Goal: Information Seeking & Learning: Learn about a topic

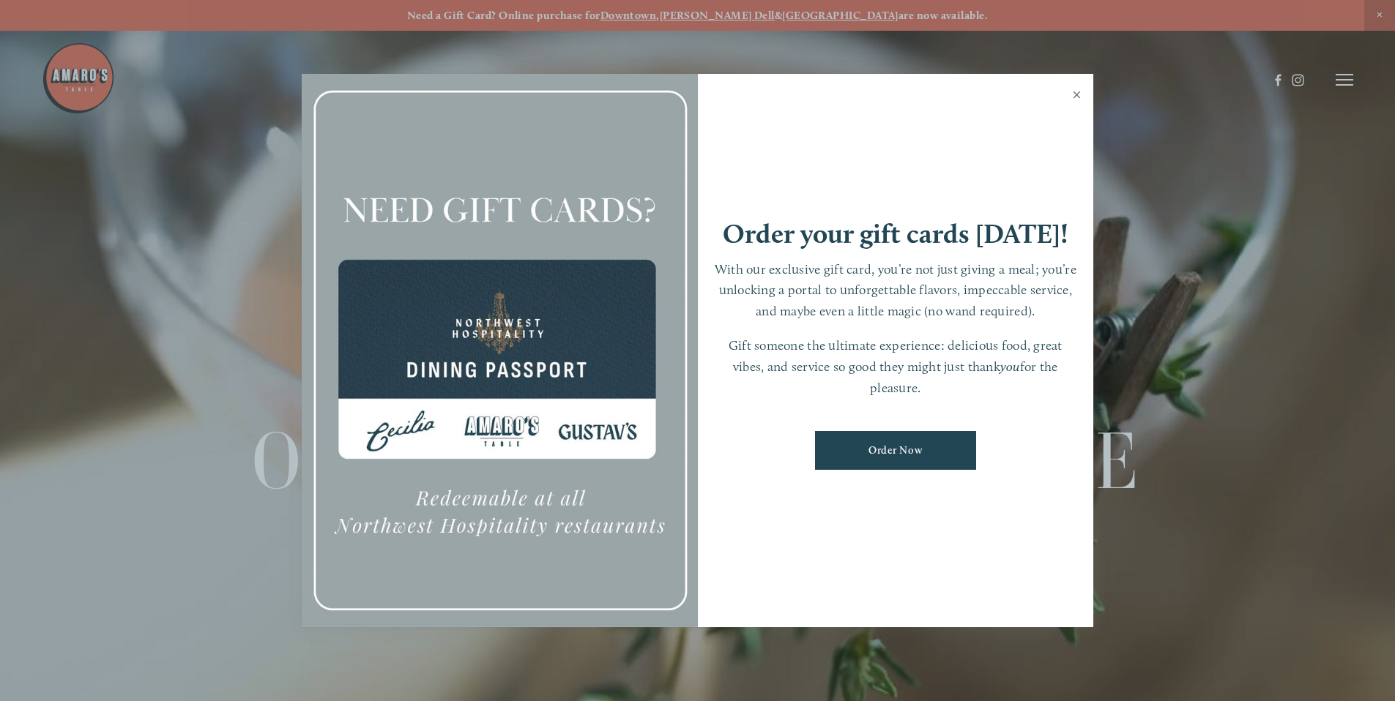
click at [1079, 102] on link "Close" at bounding box center [1076, 96] width 29 height 41
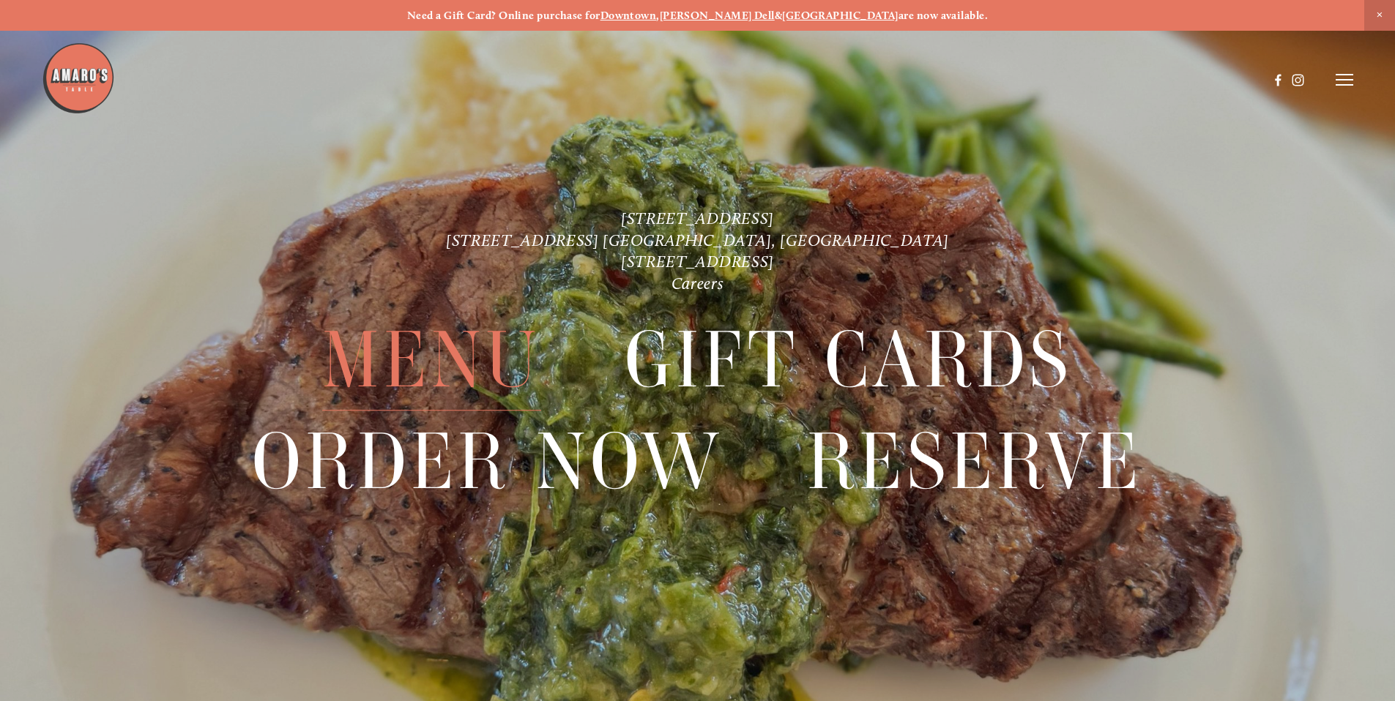
click at [507, 337] on span "Menu" at bounding box center [431, 360] width 218 height 101
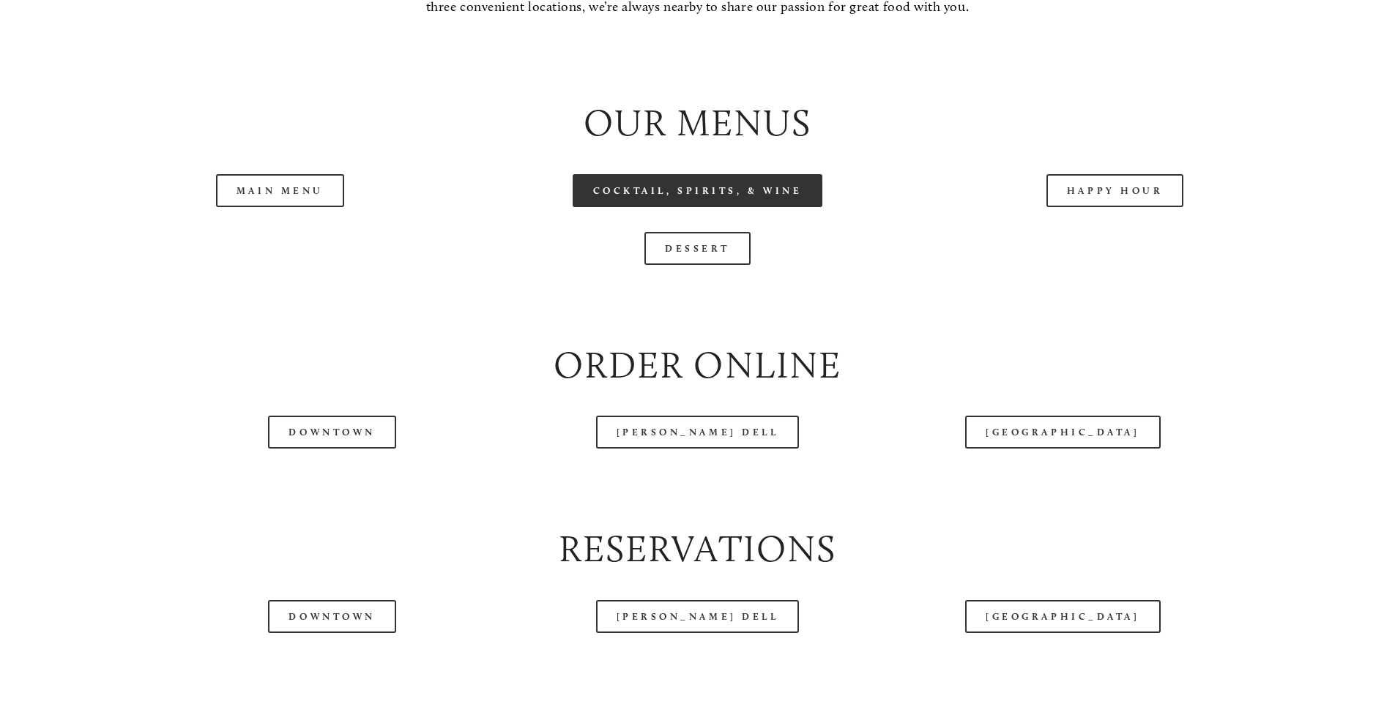
scroll to position [1639, 0]
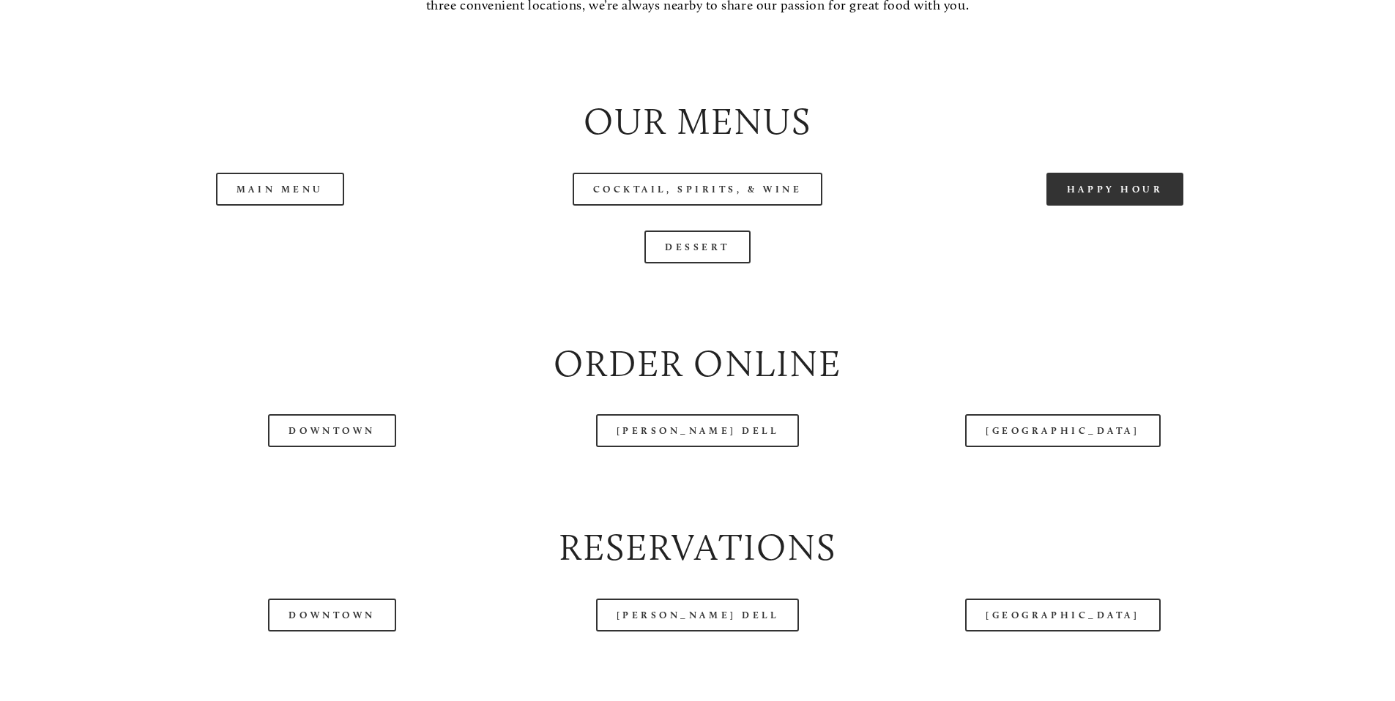
click at [1062, 206] on link "Happy Hour" at bounding box center [1115, 189] width 138 height 33
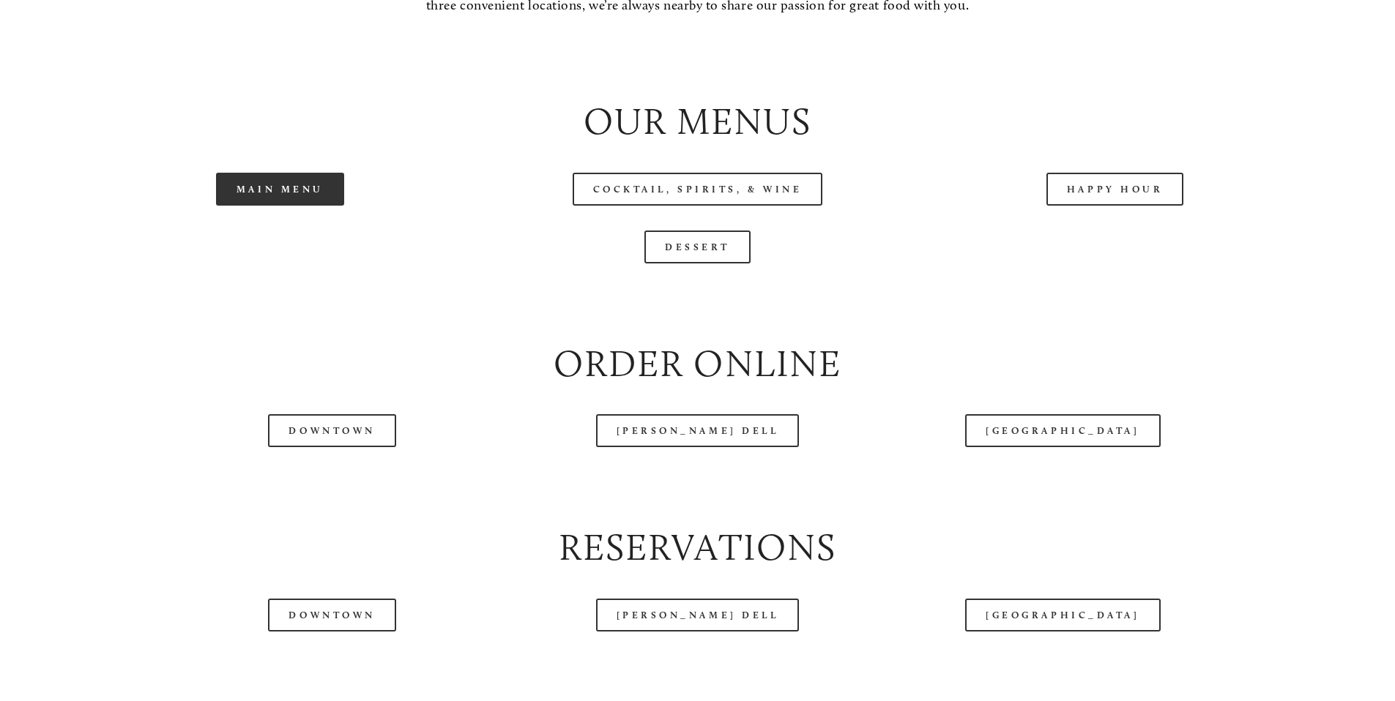
click at [288, 206] on link "Main Menu" at bounding box center [280, 189] width 128 height 33
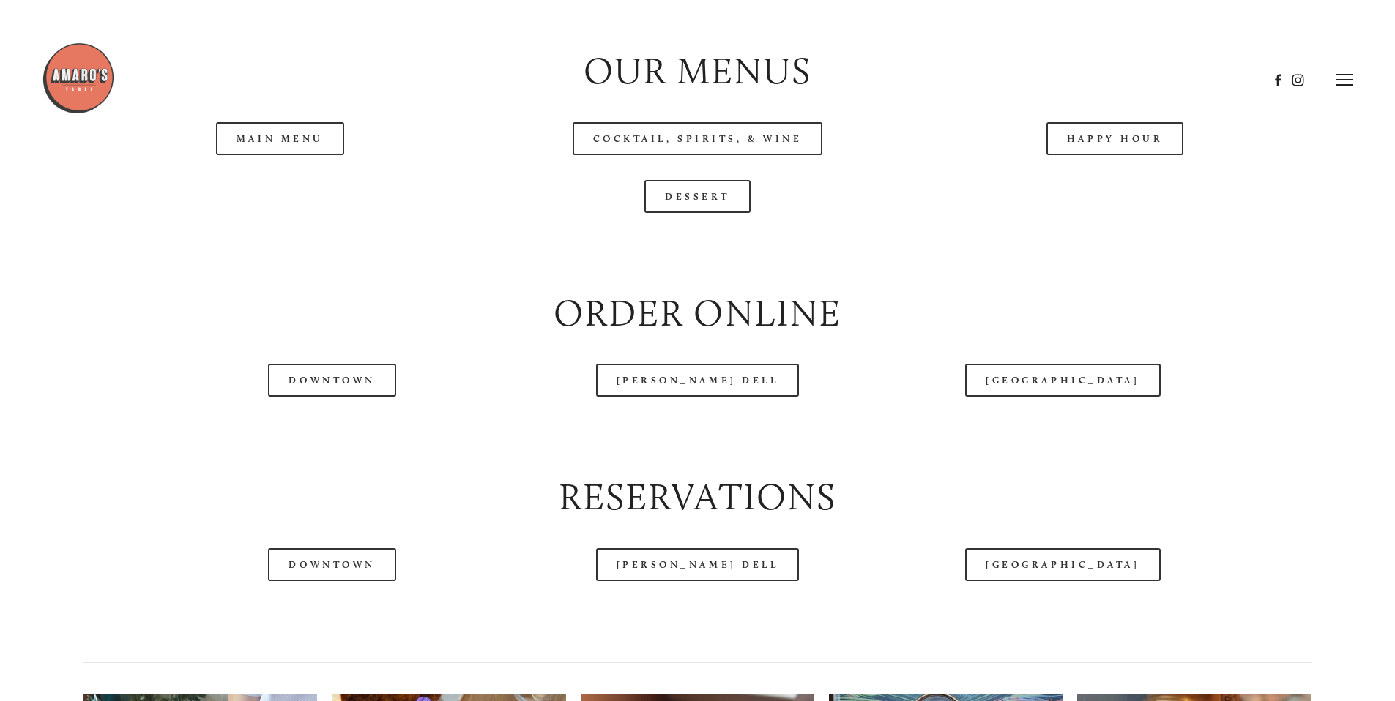
scroll to position [1663, 0]
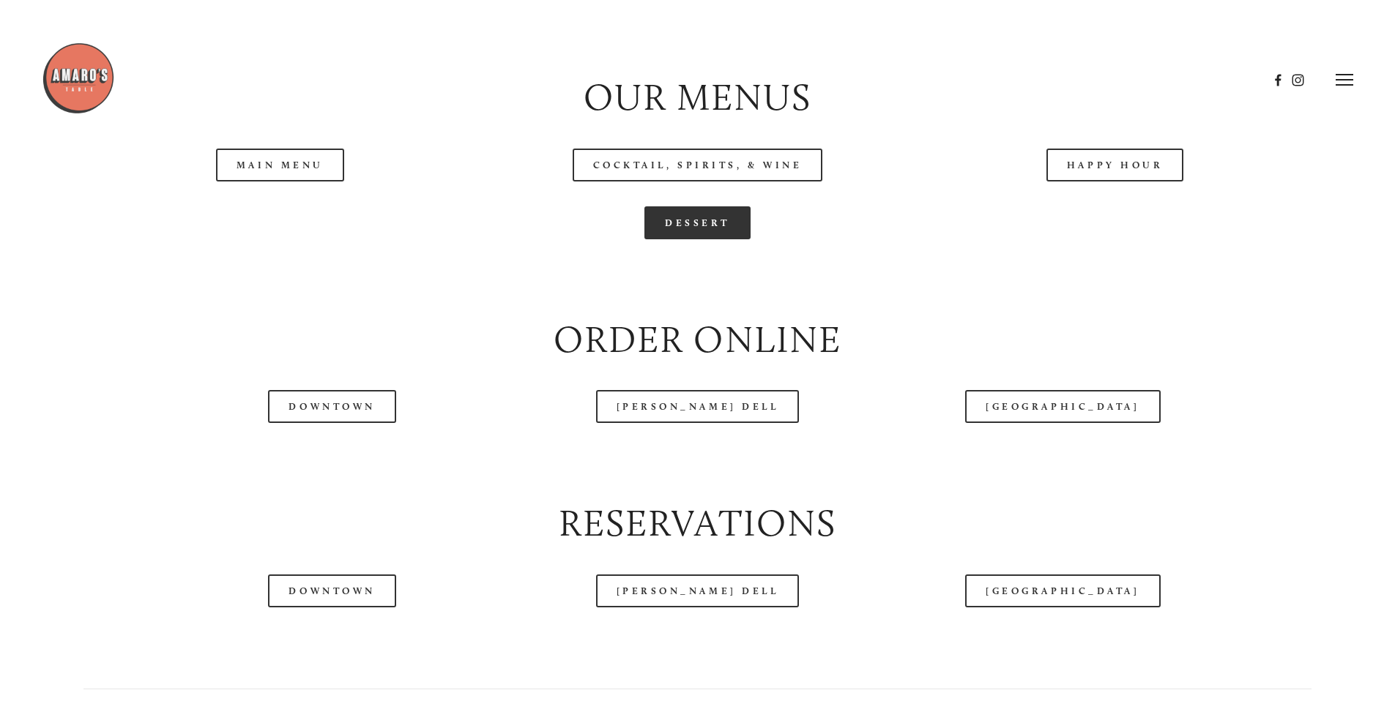
click at [723, 239] on link "Dessert" at bounding box center [697, 222] width 106 height 33
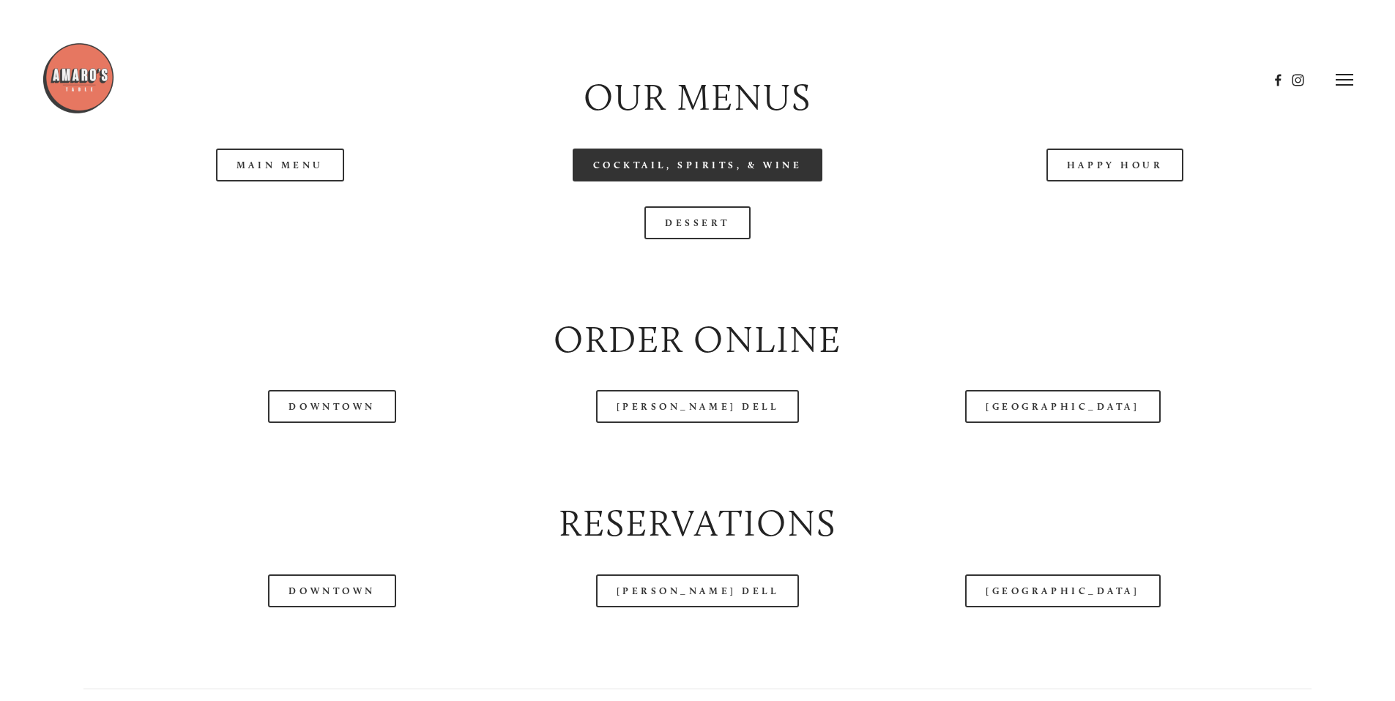
click at [801, 182] on link "Cocktail, Spirits, & Wine" at bounding box center [698, 165] width 250 height 33
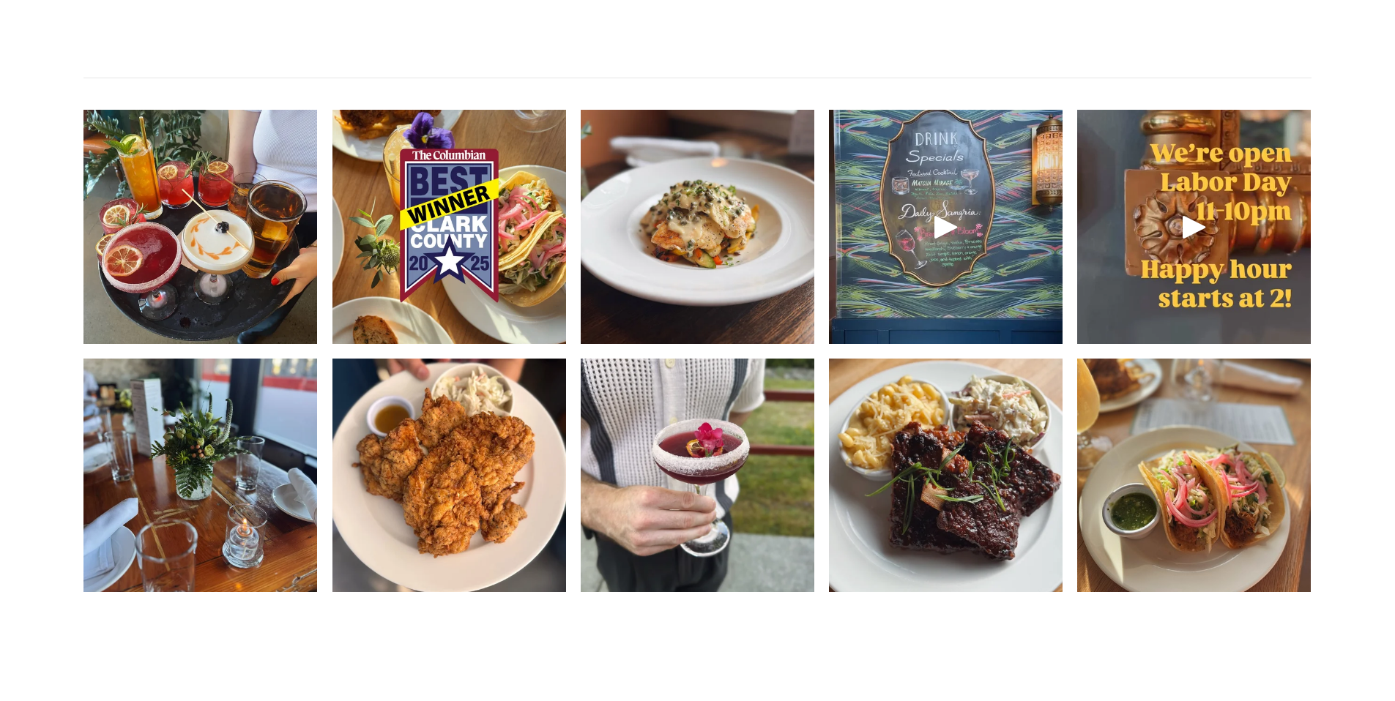
scroll to position [2287, 0]
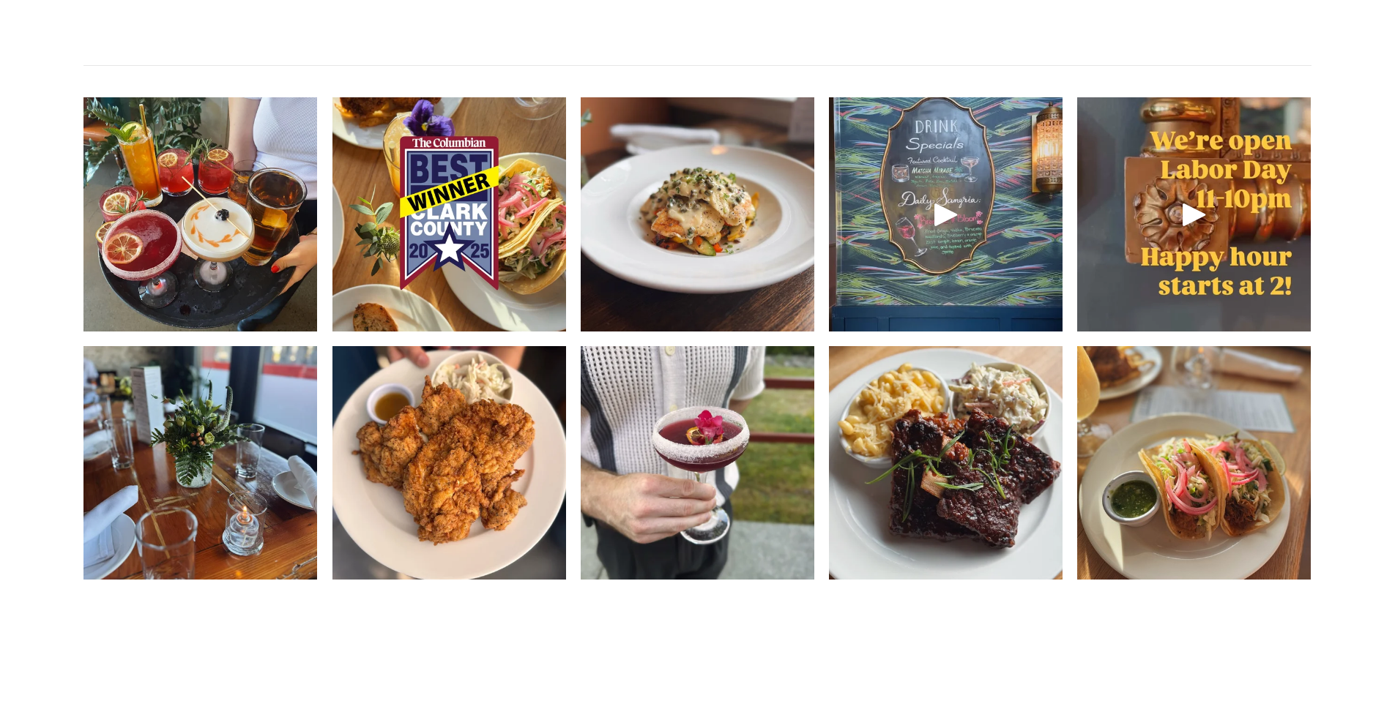
click at [987, 215] on div at bounding box center [946, 214] width 234 height 234
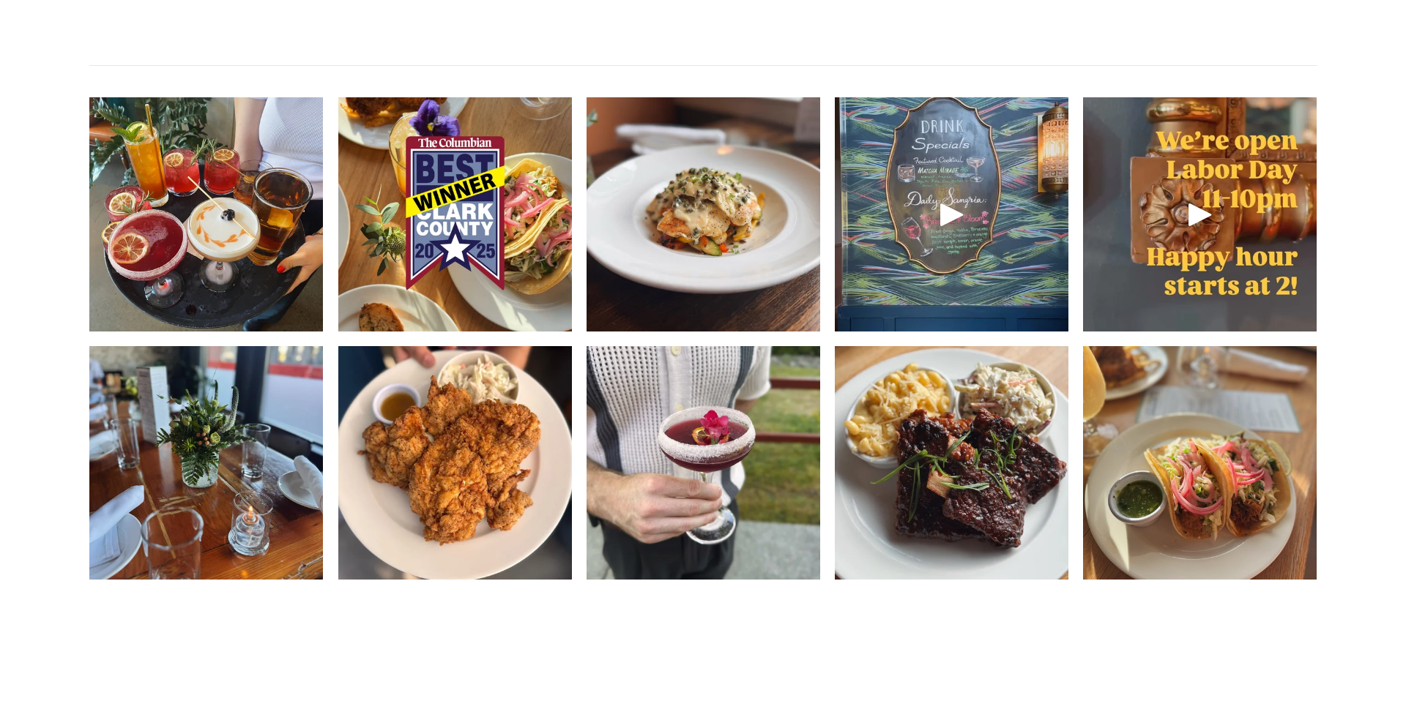
scroll to position [2248, 0]
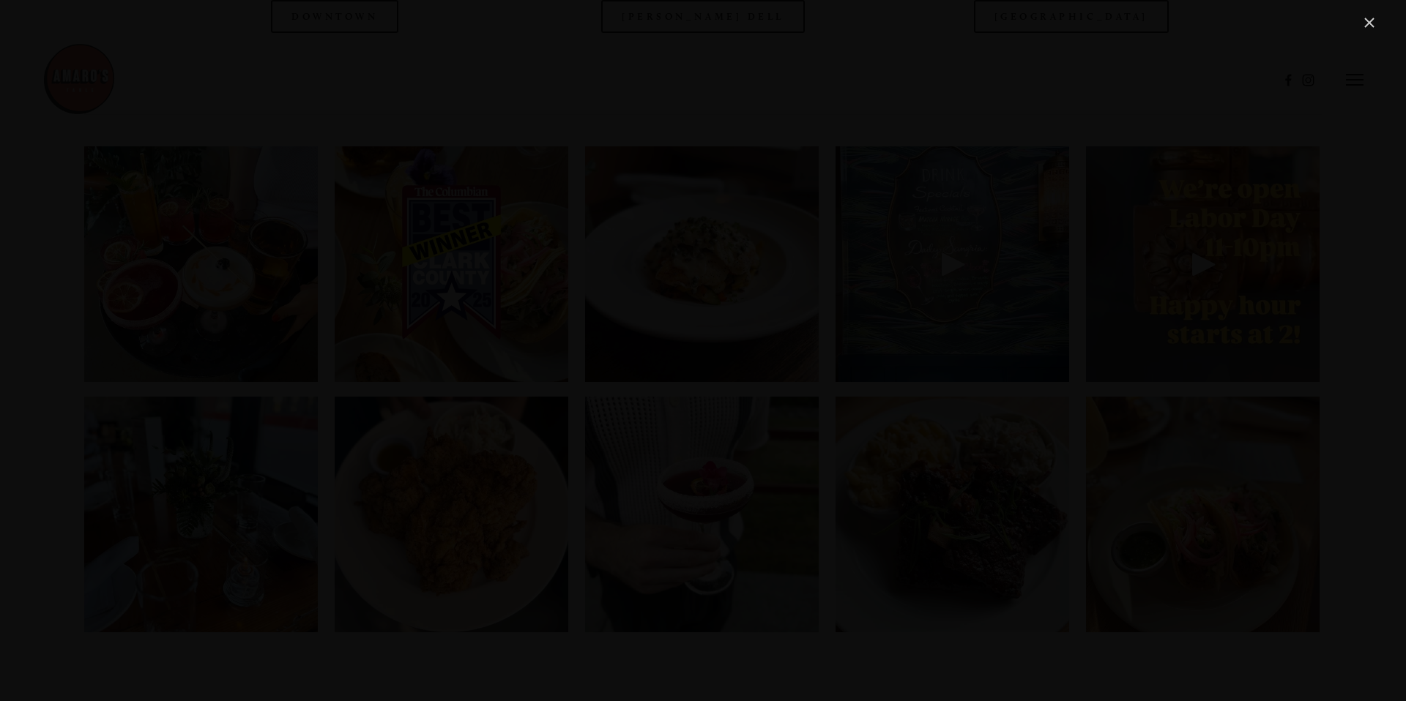
click at [1102, 207] on div "Gallery" at bounding box center [702, 351] width 1349 height 674
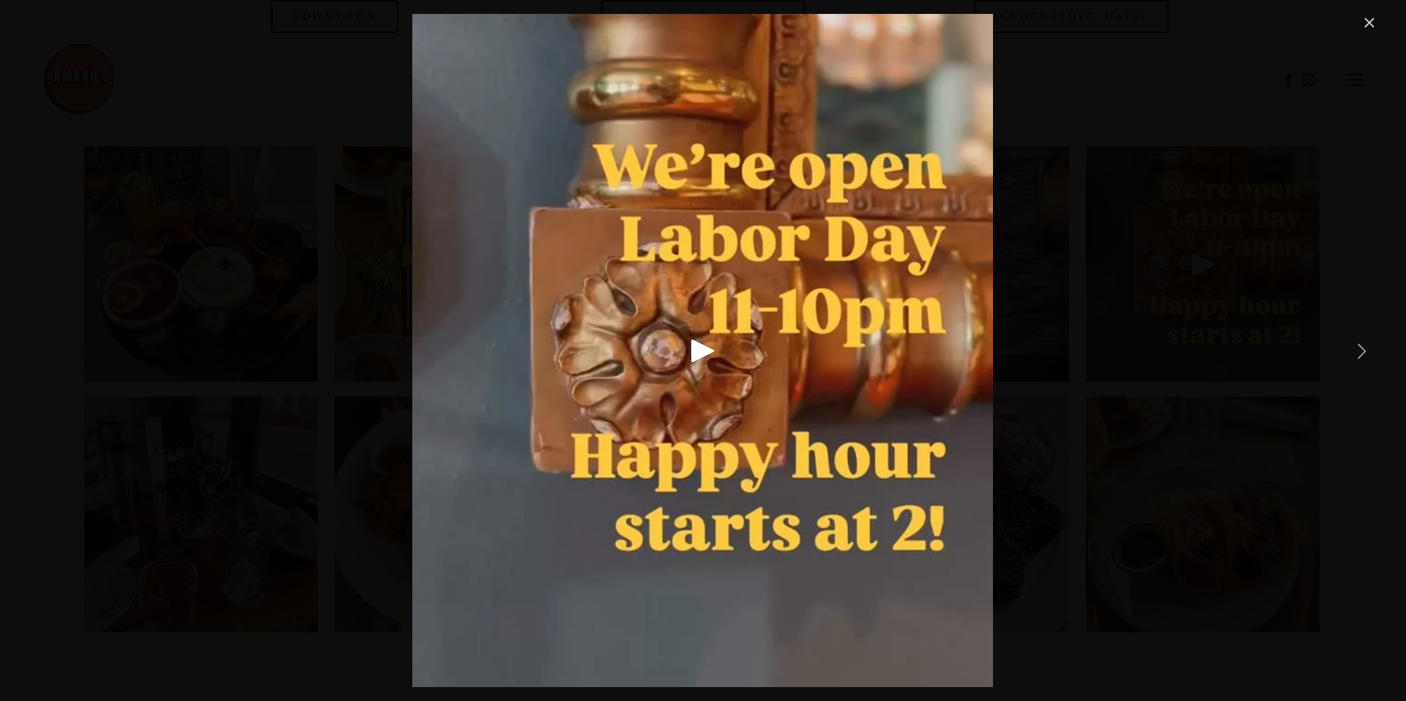
click at [1091, 208] on div "Gallery" at bounding box center [702, 351] width 1349 height 674
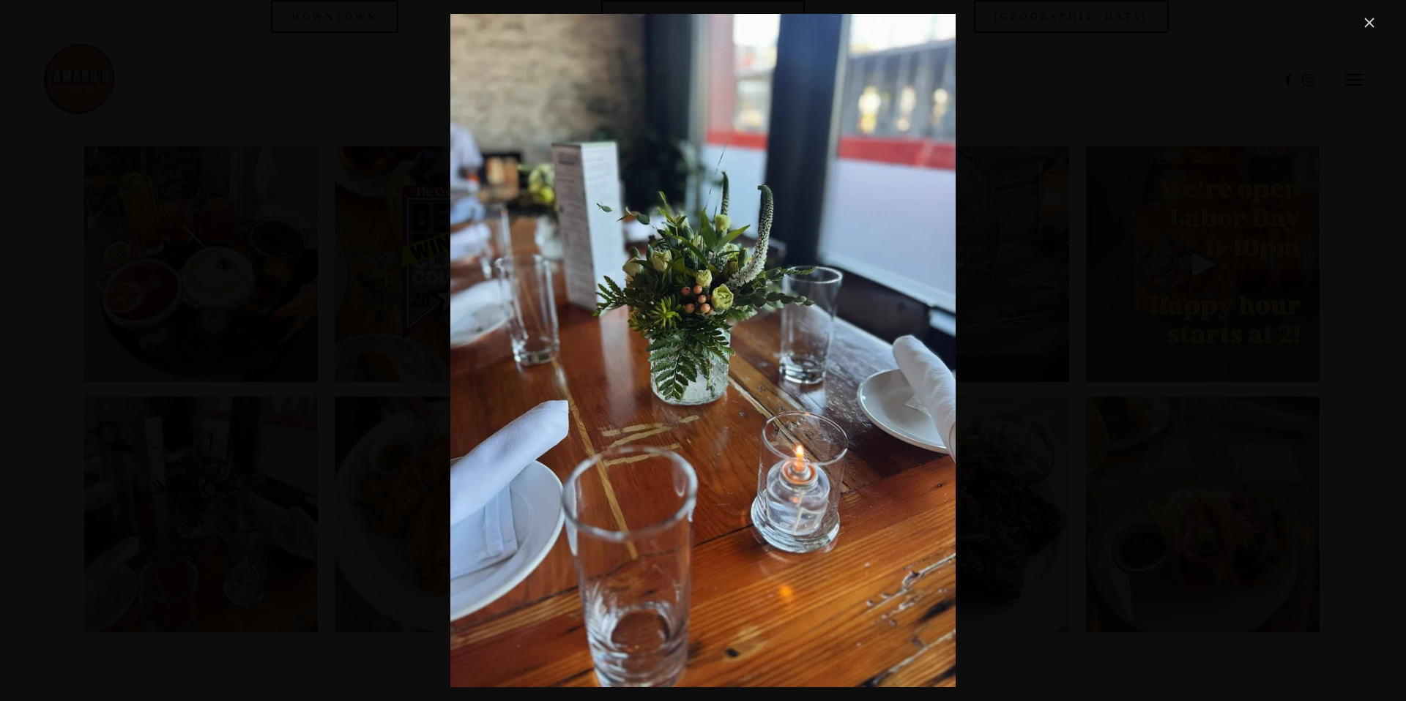
click at [1369, 23] on link "Close" at bounding box center [1369, 23] width 18 height 18
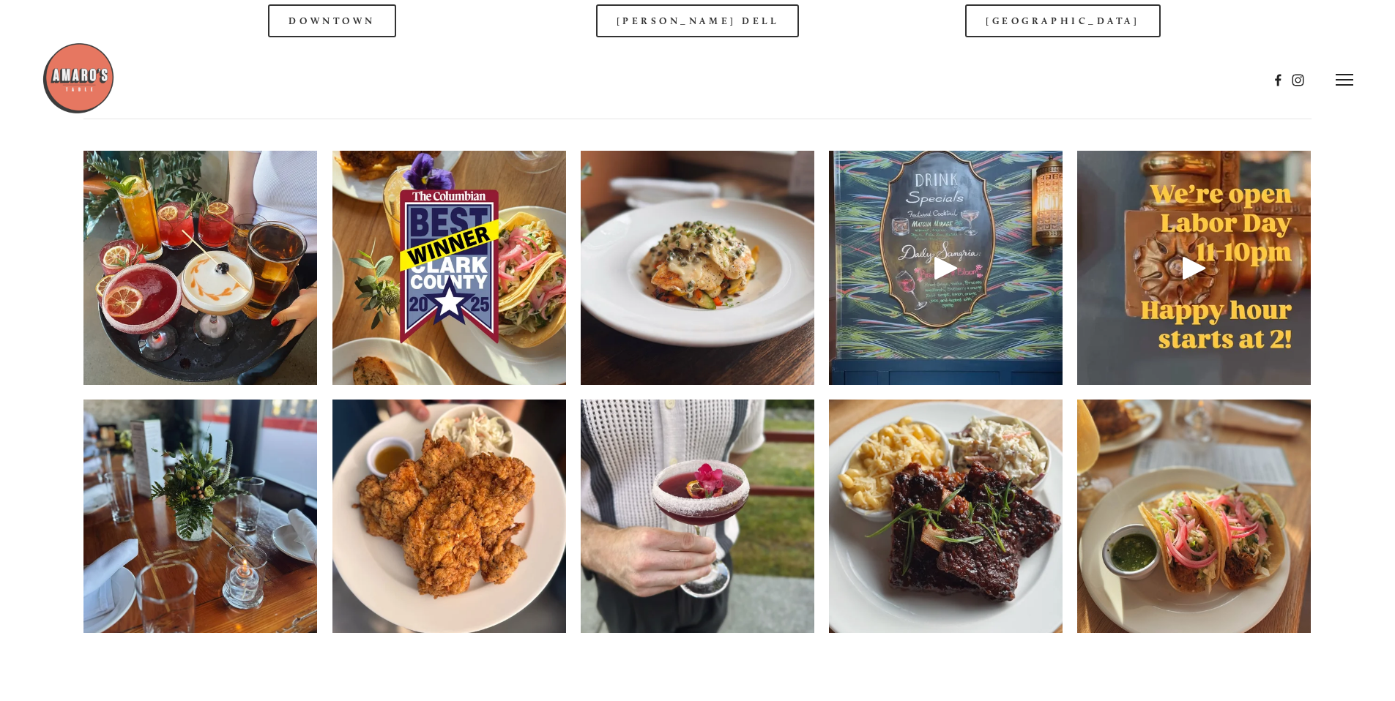
scroll to position [1513, 0]
